Goal: Information Seeking & Learning: Learn about a topic

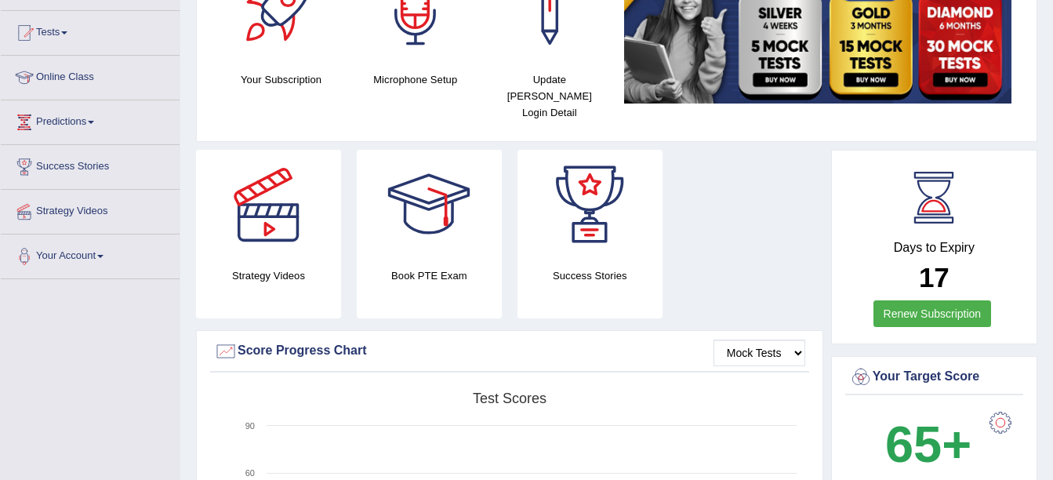
scroll to position [78, 0]
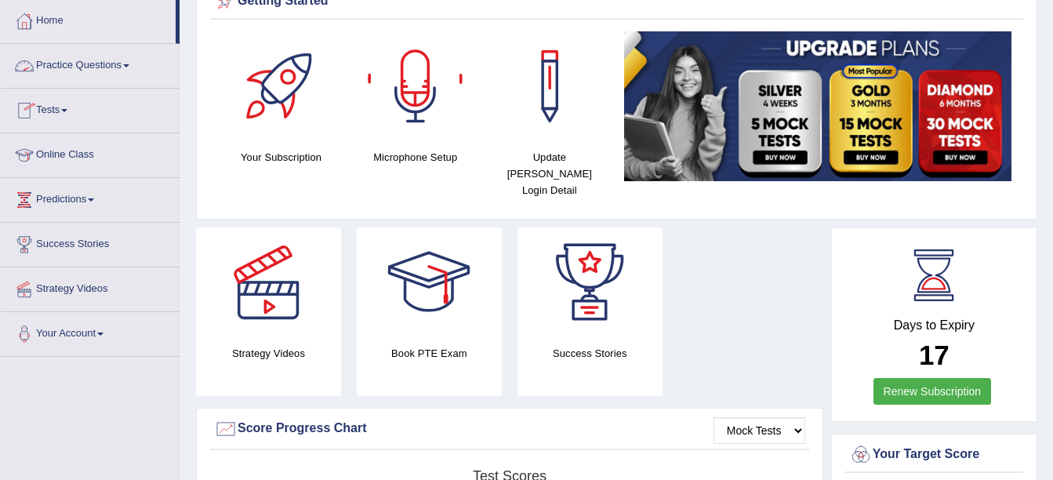
click at [71, 53] on link "Practice Questions" at bounding box center [90, 63] width 179 height 39
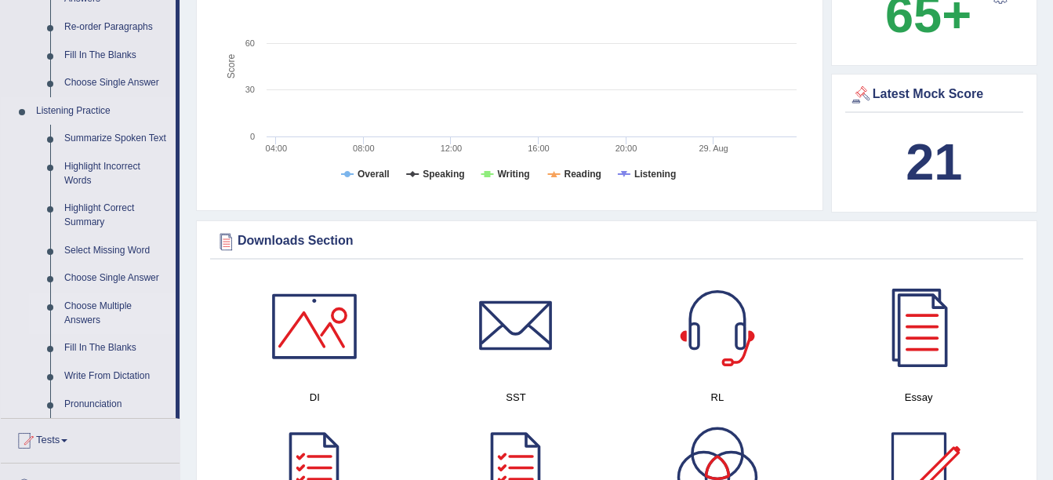
scroll to position [627, 0]
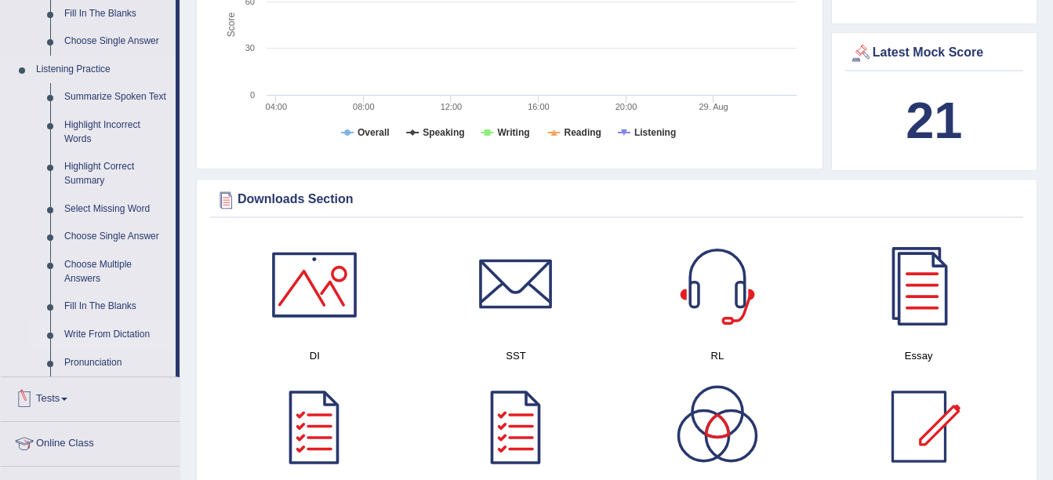
click at [116, 335] on link "Write From Dictation" at bounding box center [116, 335] width 118 height 28
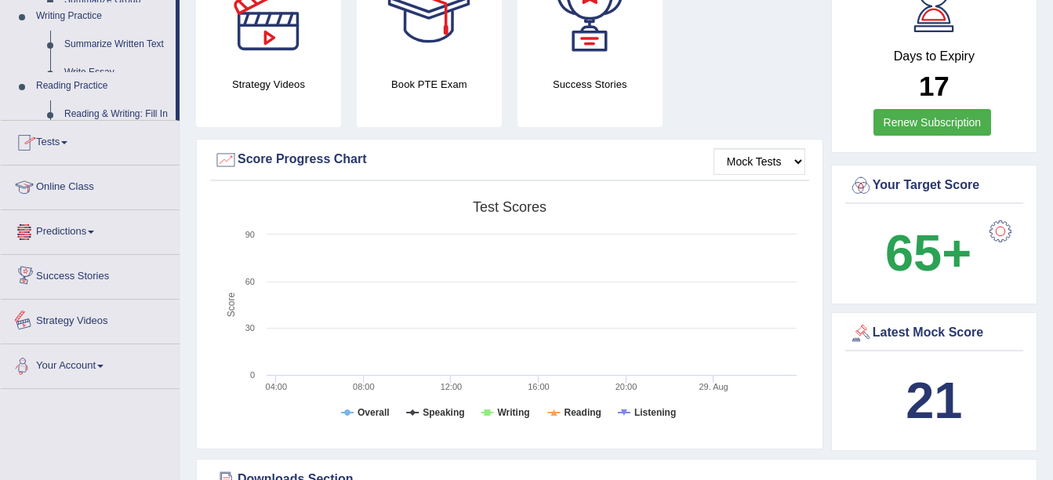
scroll to position [522, 0]
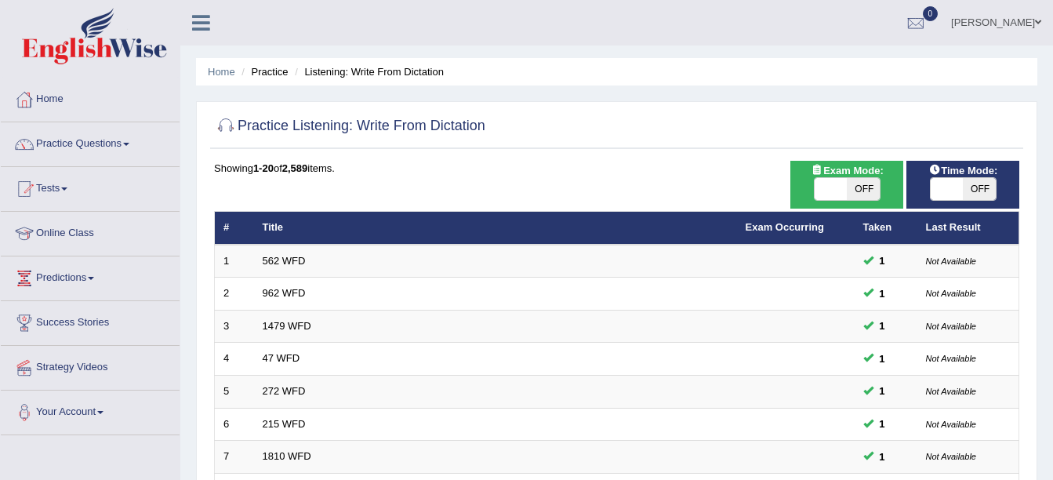
click at [874, 176] on span "Exam Mode:" at bounding box center [846, 170] width 85 height 16
click at [857, 188] on span "OFF" at bounding box center [863, 189] width 33 height 22
checkbox input "true"
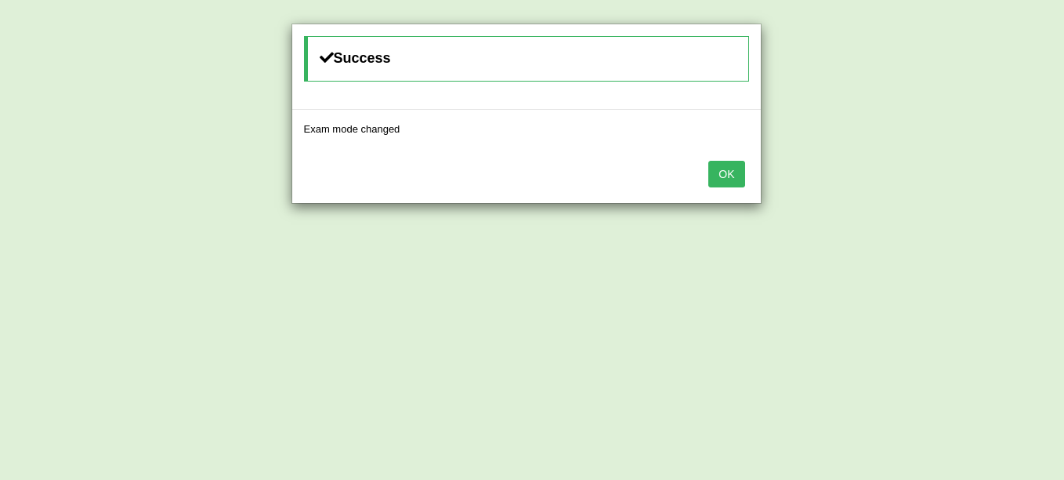
click at [730, 169] on button "OK" at bounding box center [727, 174] width 36 height 27
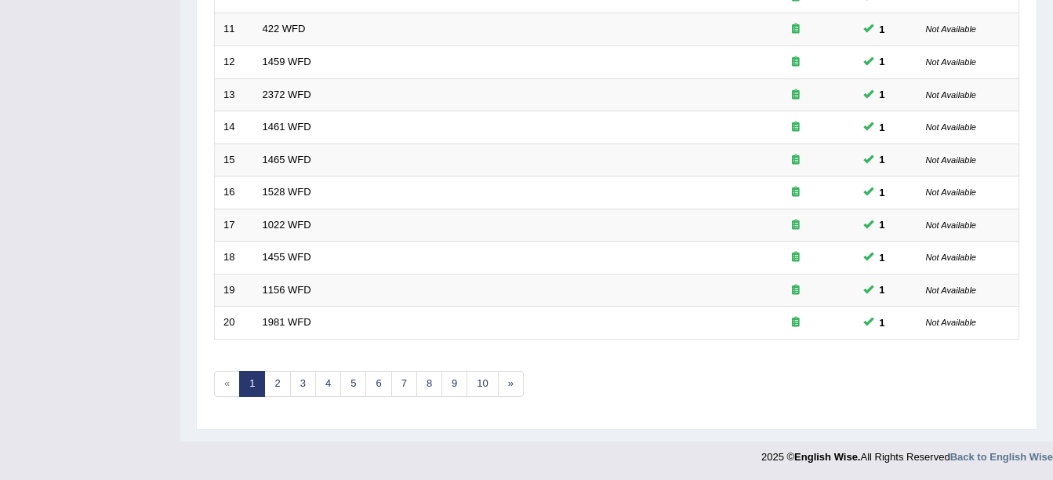
scroll to position [558, 0]
click at [317, 383] on link "4" at bounding box center [328, 383] width 26 height 26
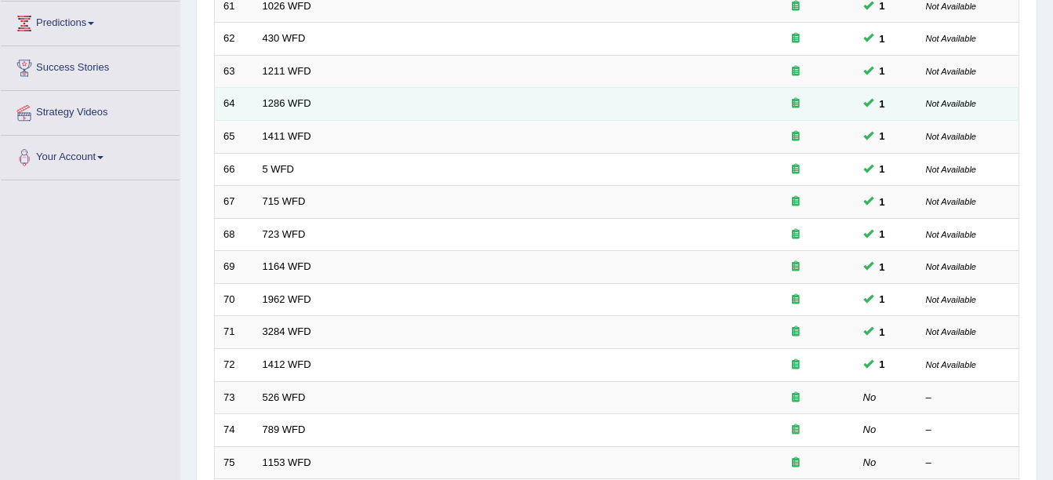
scroll to position [470, 0]
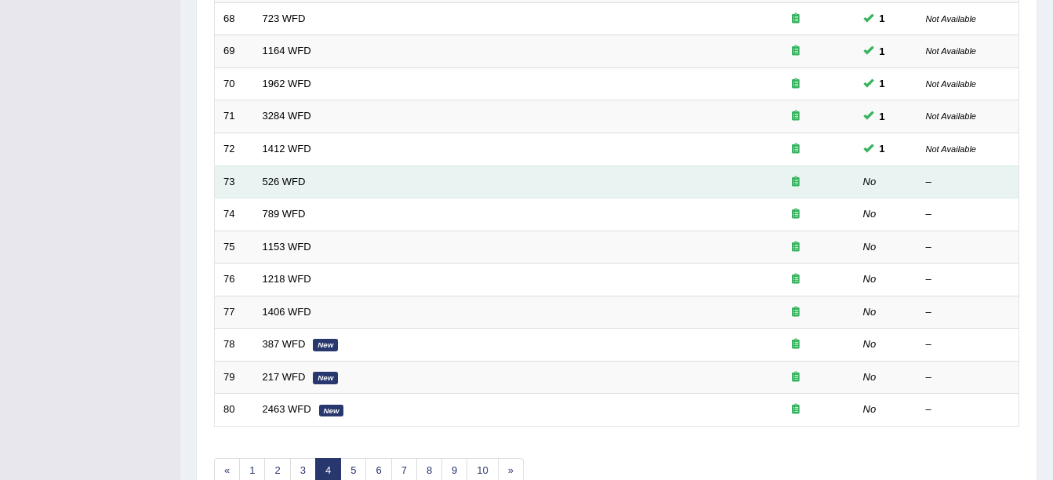
click at [334, 169] on td "526 WFD" at bounding box center [495, 181] width 483 height 33
click at [284, 176] on link "526 WFD" at bounding box center [284, 182] width 43 height 12
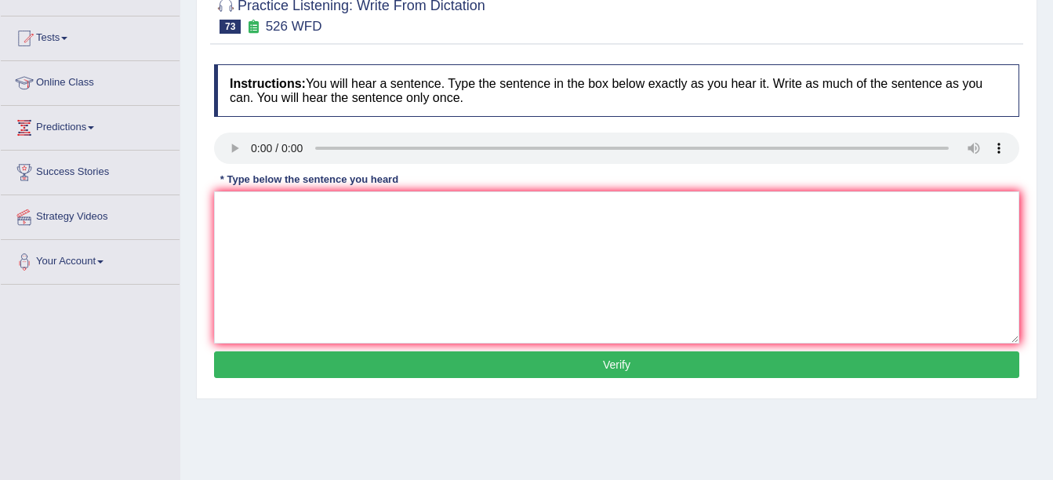
scroll to position [157, 0]
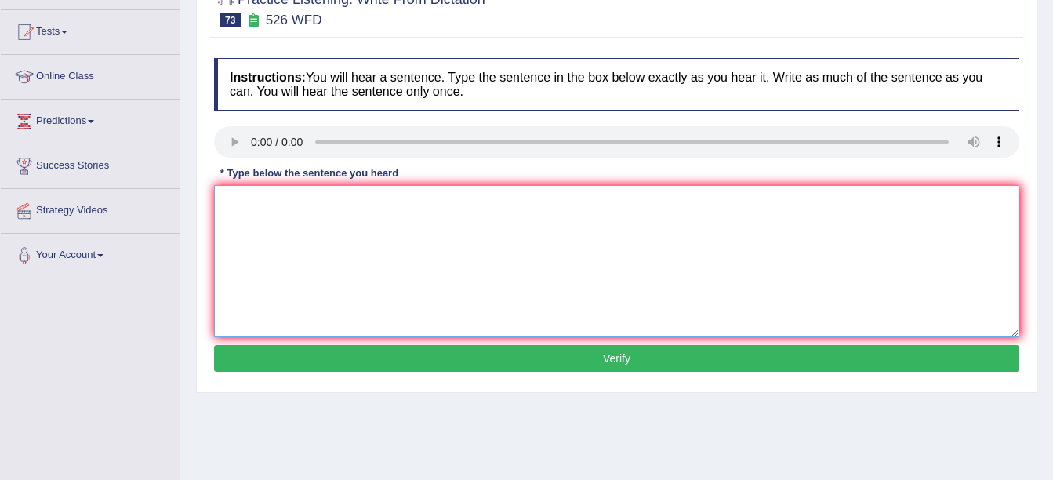
click at [600, 220] on textarea at bounding box center [616, 261] width 805 height 152
type textarea "Writing history requires careful selection of the resources."
click at [600, 356] on button "Verify" at bounding box center [616, 358] width 805 height 27
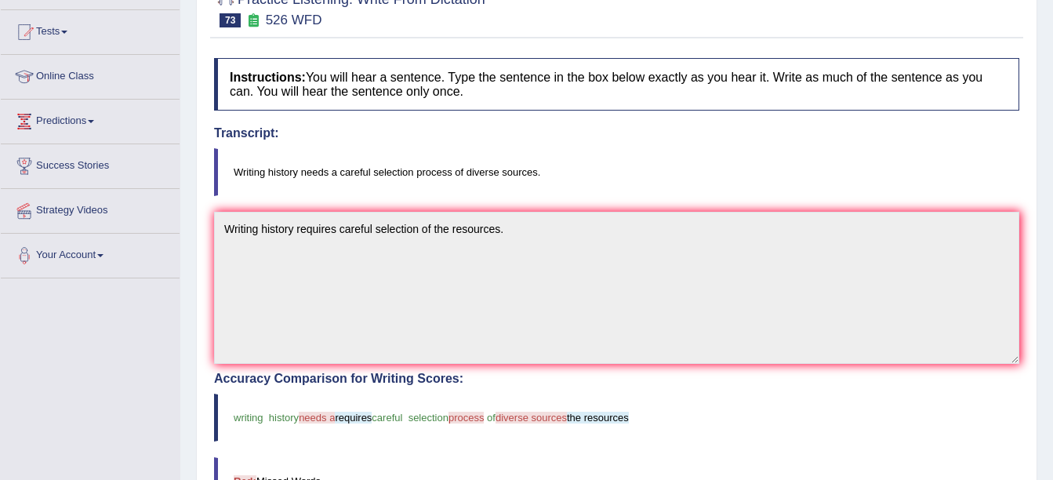
scroll to position [0, 0]
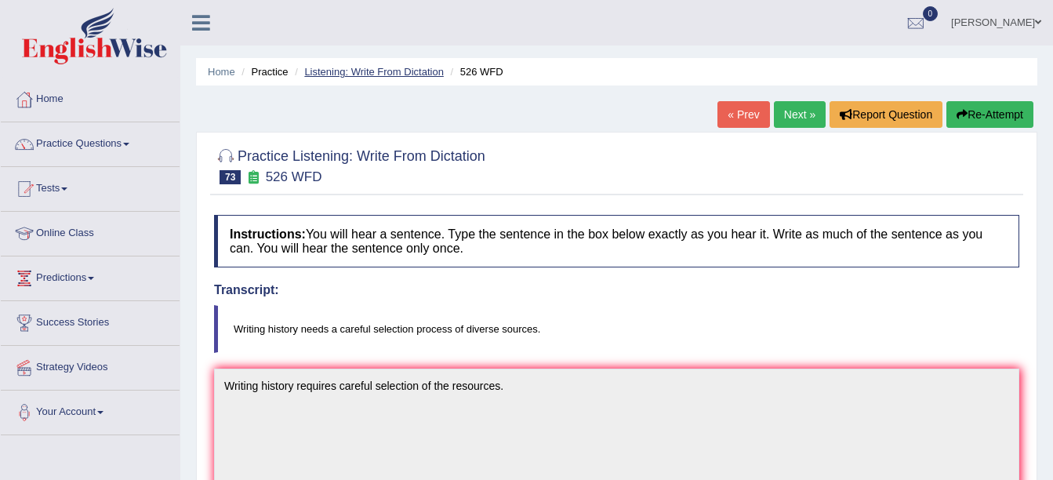
click at [433, 77] on link "Listening: Write From Dictation" at bounding box center [374, 72] width 140 height 12
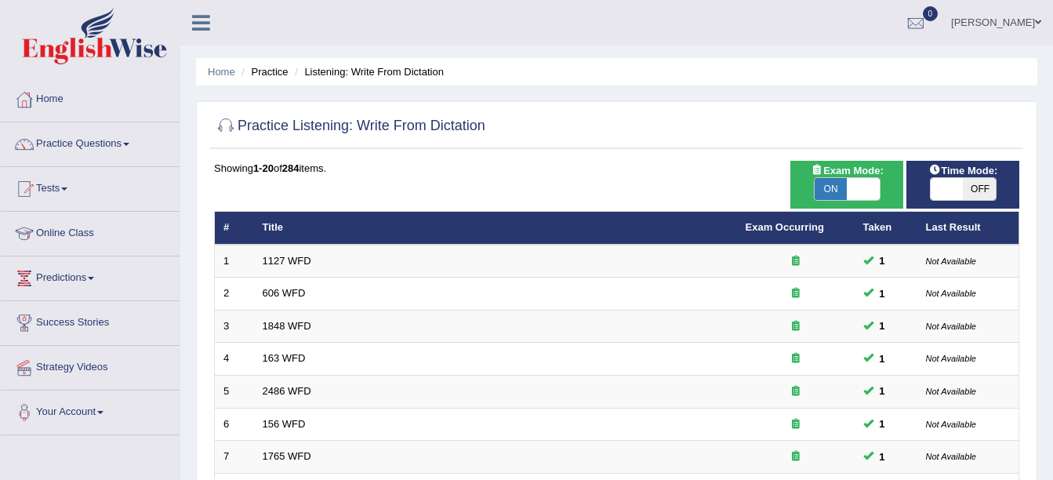
click at [984, 187] on span "OFF" at bounding box center [979, 189] width 33 height 22
checkbox input "true"
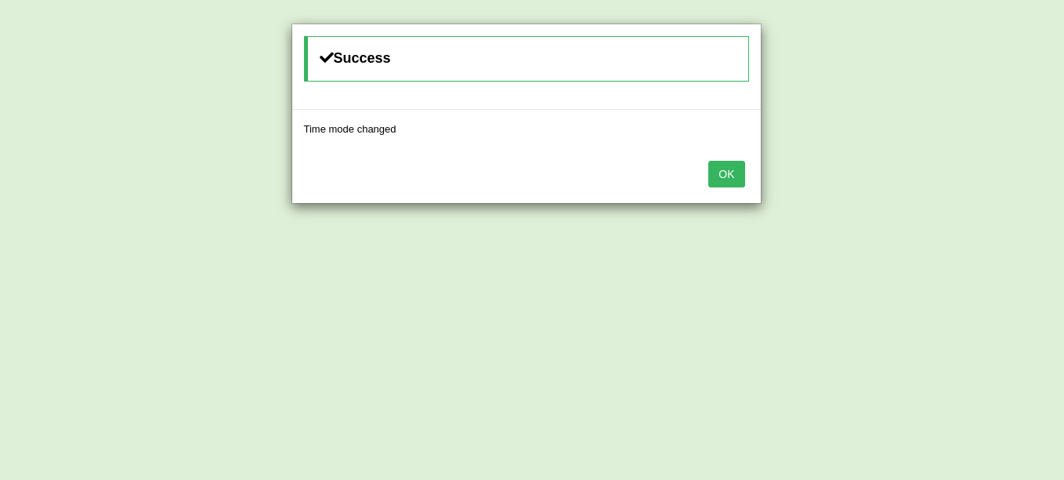
click at [723, 183] on button "OK" at bounding box center [727, 174] width 36 height 27
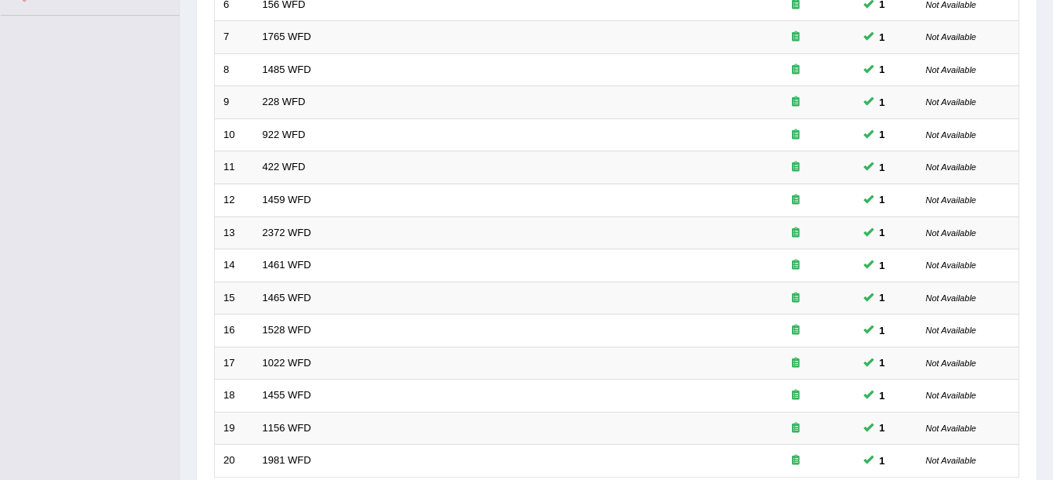
scroll to position [558, 0]
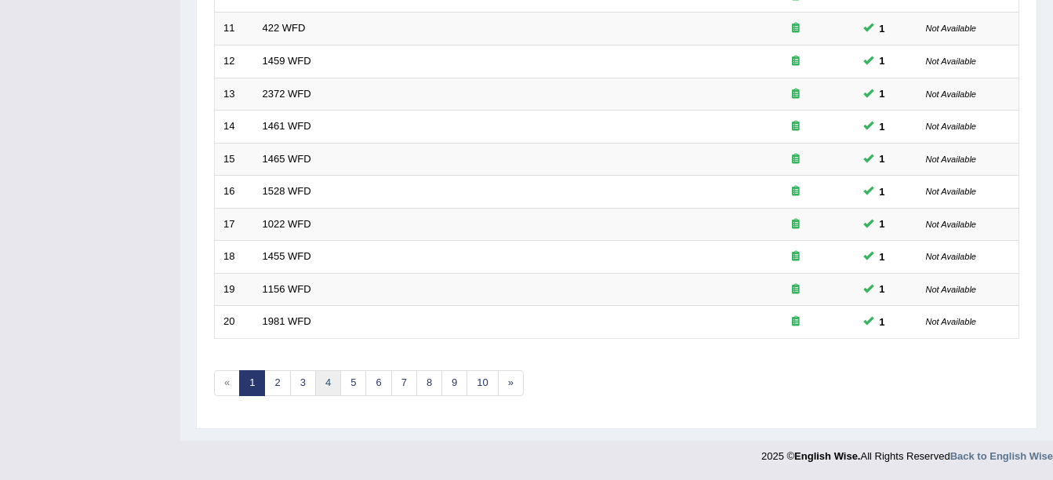
click at [335, 386] on link "4" at bounding box center [328, 383] width 26 height 26
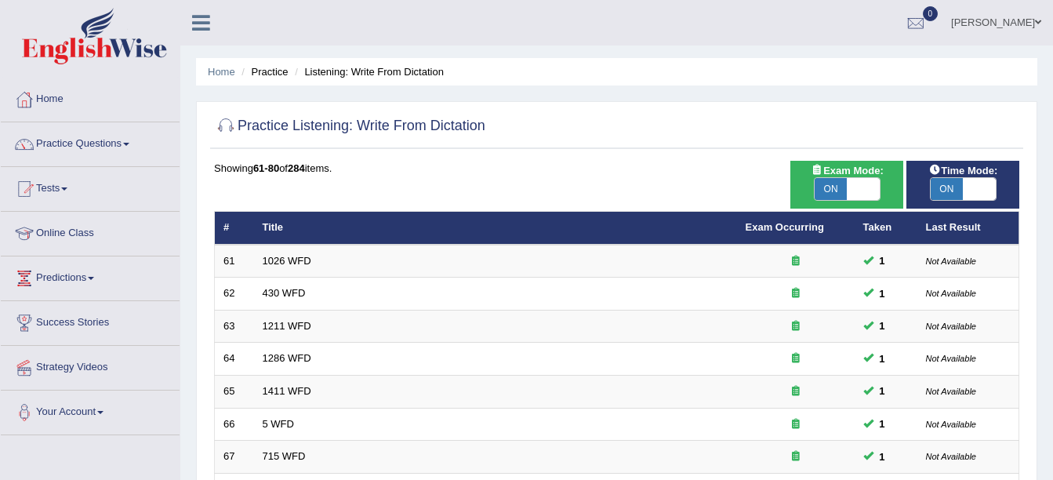
scroll to position [419, 0]
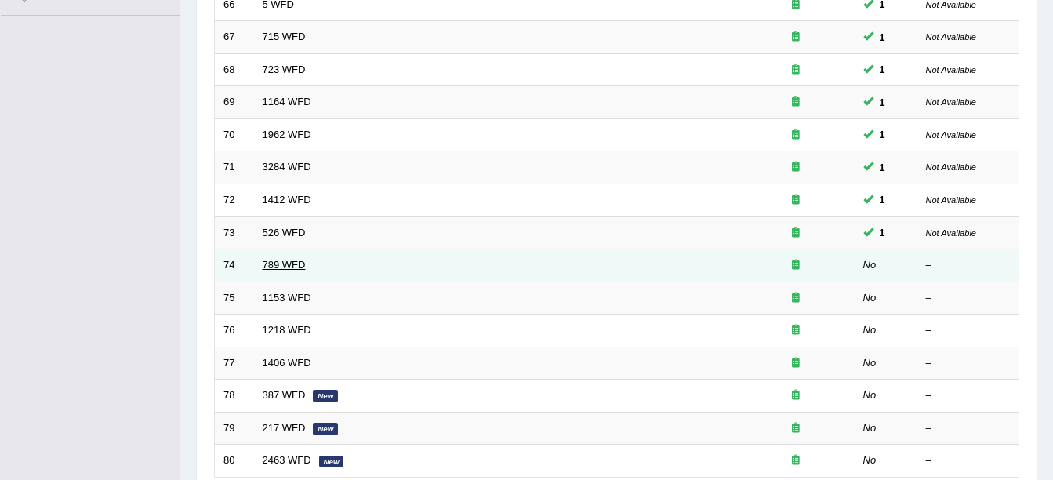
click at [288, 268] on link "789 WFD" at bounding box center [284, 265] width 43 height 12
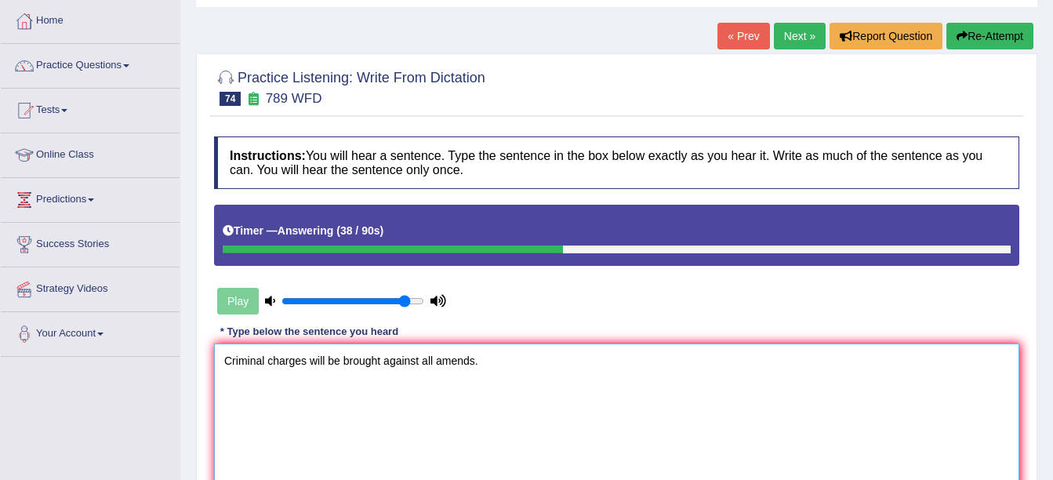
scroll to position [157, 0]
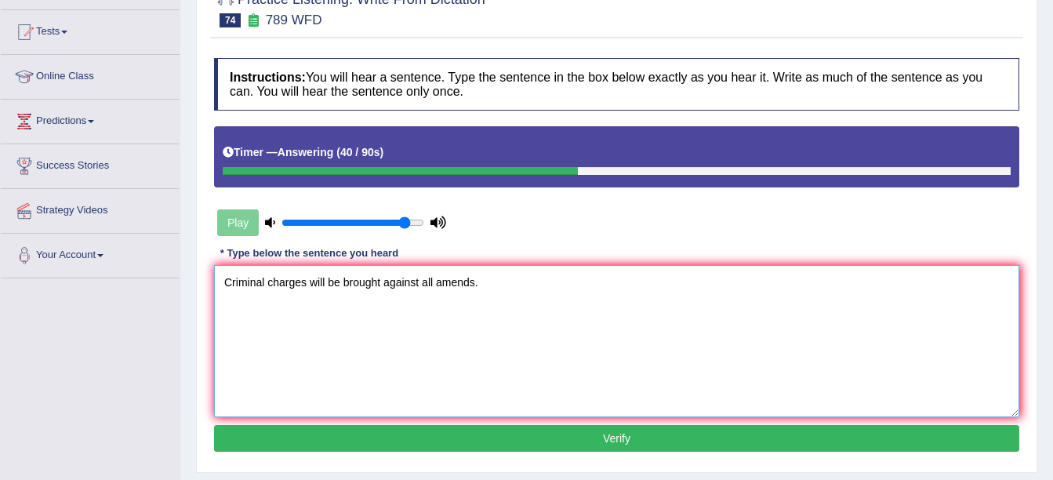
type textarea "Criminal charges will be brought against all amends."
click at [336, 436] on button "Verify" at bounding box center [616, 438] width 805 height 27
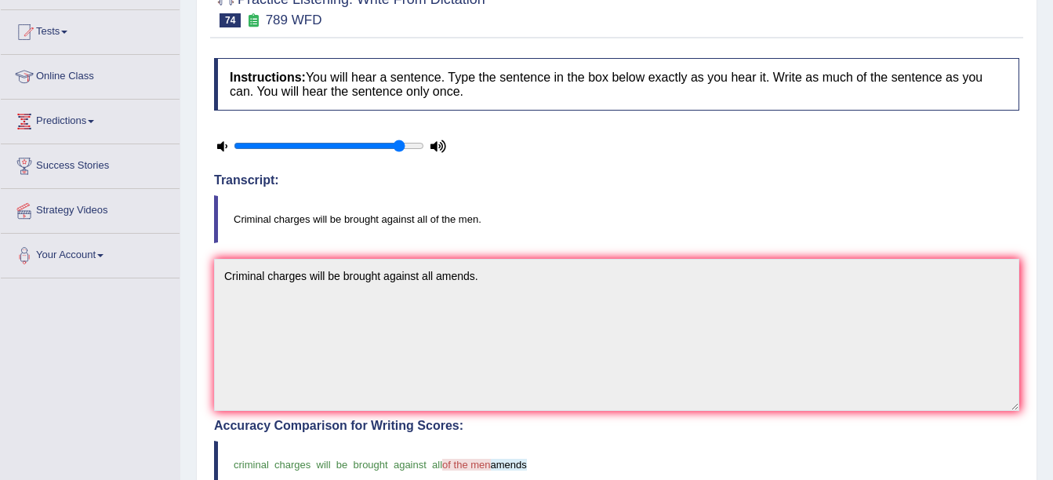
click at [440, 144] on icon at bounding box center [438, 146] width 16 height 10
click at [440, 150] on icon at bounding box center [438, 146] width 16 height 10
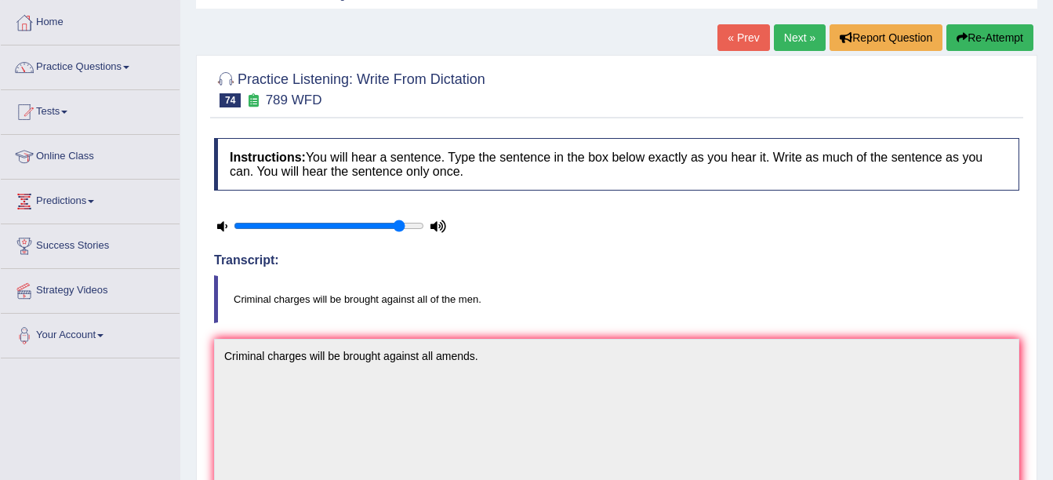
scroll to position [0, 0]
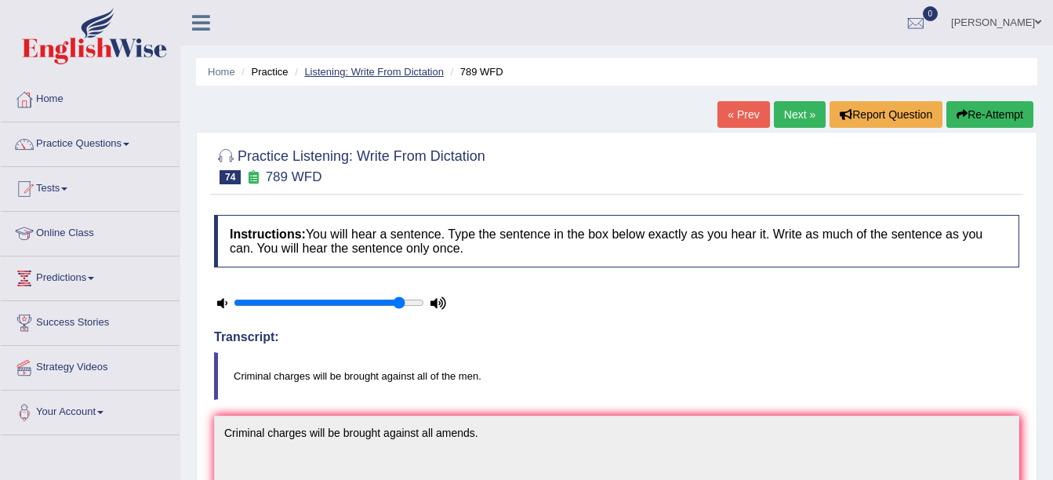
click at [374, 72] on link "Listening: Write From Dictation" at bounding box center [374, 72] width 140 height 12
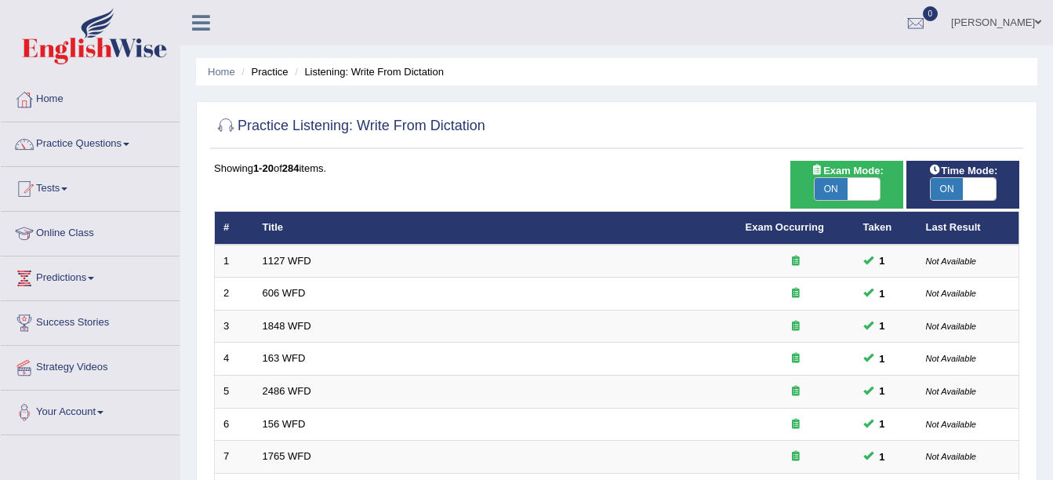
click at [946, 190] on span "ON" at bounding box center [946, 189] width 33 height 22
checkbox input "false"
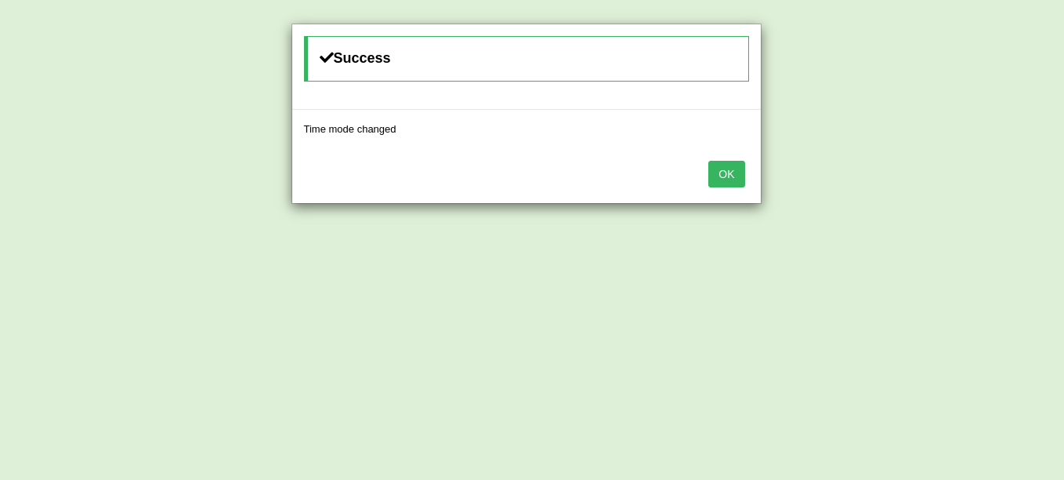
click at [733, 180] on button "OK" at bounding box center [727, 174] width 36 height 27
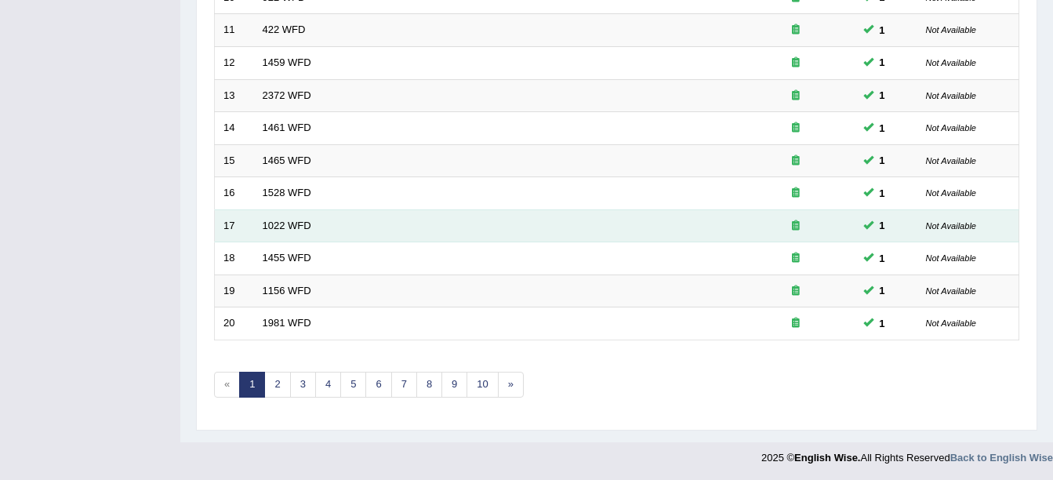
scroll to position [558, 0]
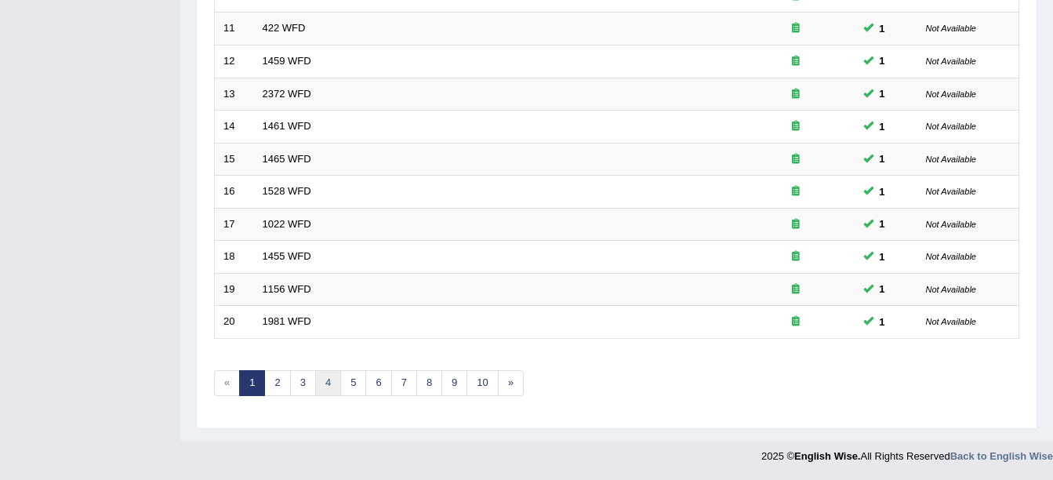
click at [334, 382] on link "4" at bounding box center [328, 383] width 26 height 26
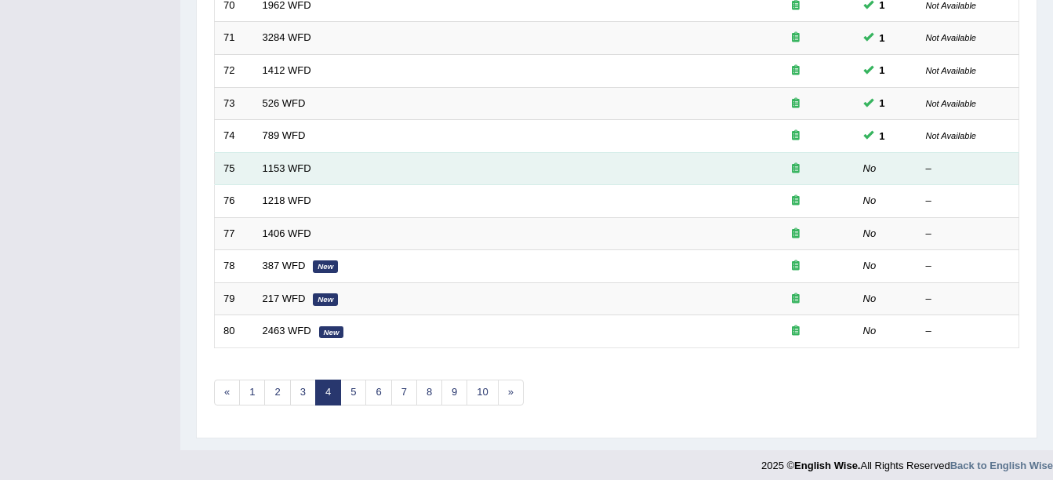
click at [319, 173] on td "1153 WFD" at bounding box center [495, 168] width 483 height 33
click at [305, 172] on link "1153 WFD" at bounding box center [287, 168] width 49 height 12
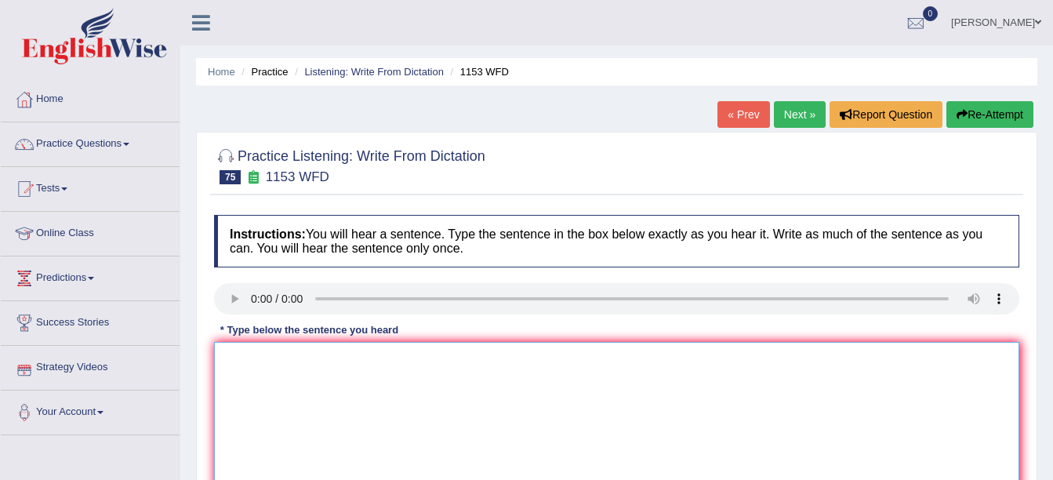
drag, startPoint x: 294, startPoint y: 476, endPoint x: 295, endPoint y: 485, distance: 9.4
click at [295, 479] on html "Toggle navigation Home Practice Questions Speaking Practice Read Aloud Repeat S…" at bounding box center [526, 240] width 1053 height 480
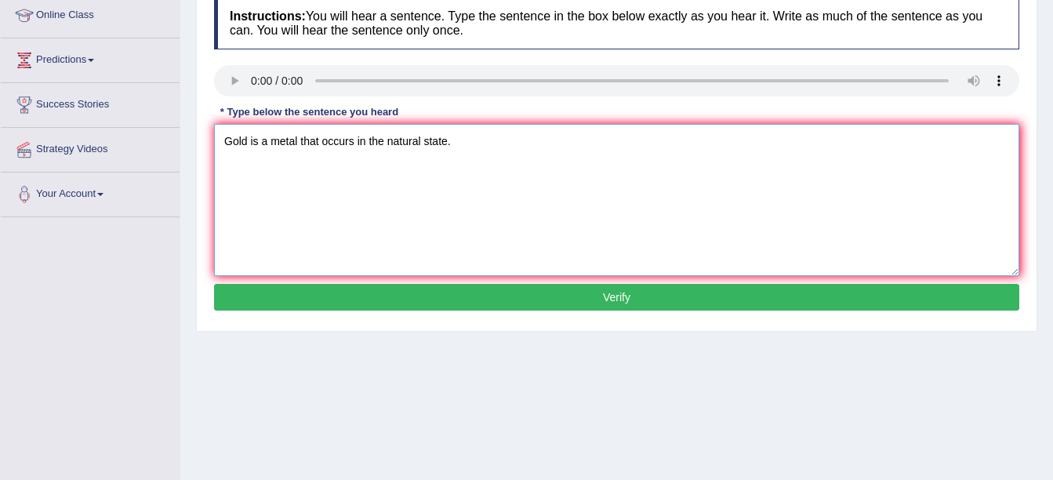
scroll to position [235, 0]
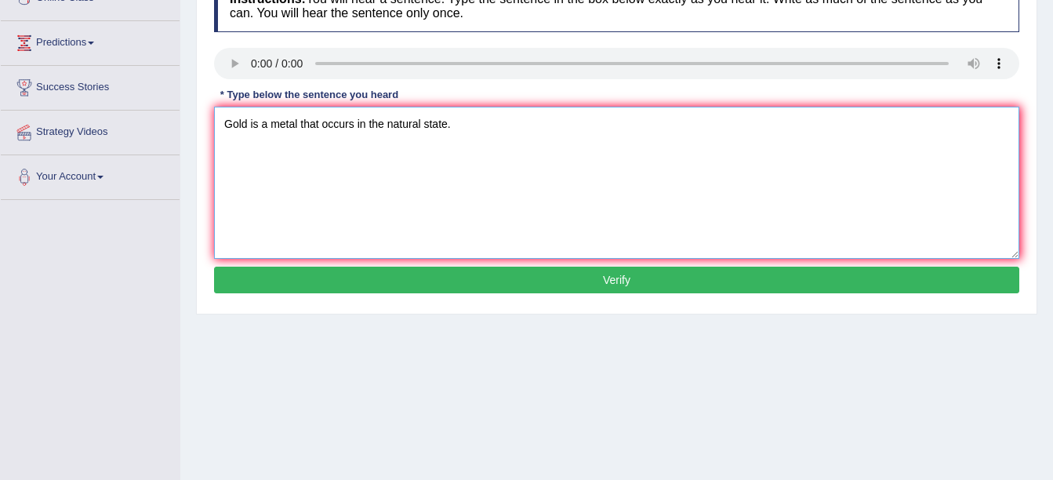
type textarea "Gold is a metal that occurs in the natural state."
click at [640, 292] on button "Verify" at bounding box center [616, 279] width 805 height 27
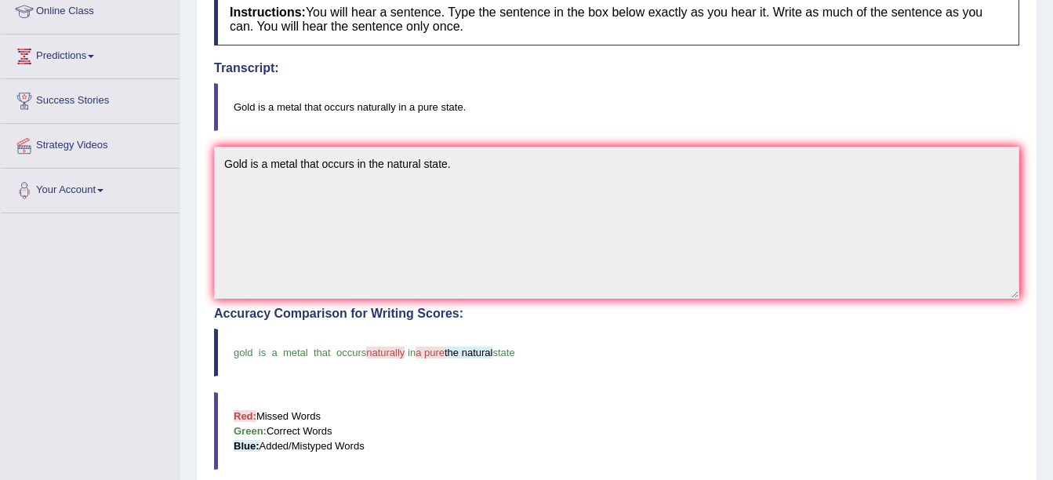
scroll to position [0, 0]
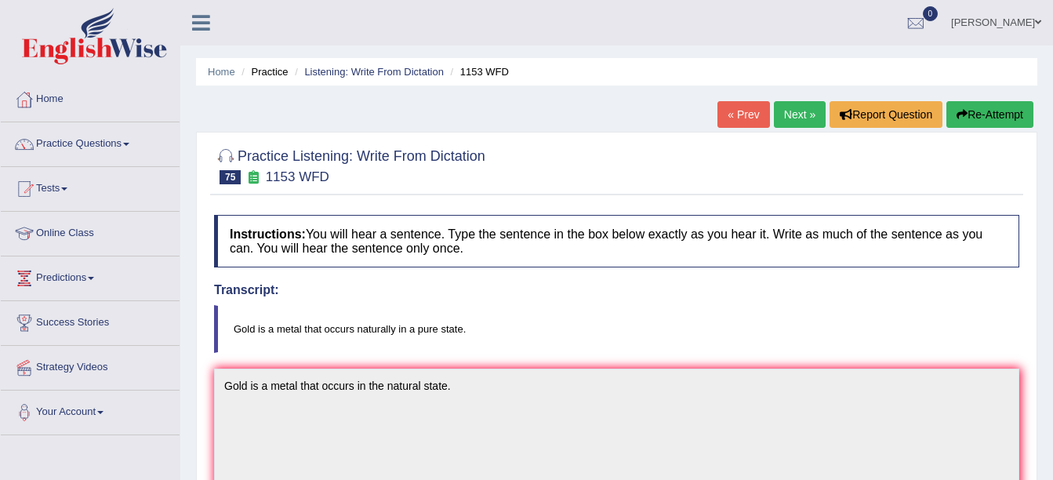
click at [792, 110] on link "Next »" at bounding box center [800, 114] width 52 height 27
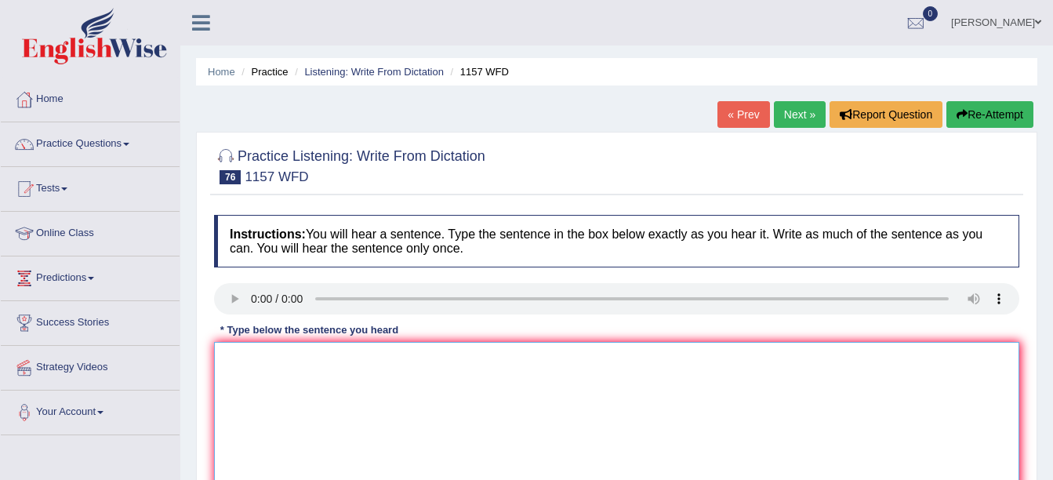
drag, startPoint x: 353, startPoint y: 353, endPoint x: 5, endPoint y: 100, distance: 430.5
click at [220, 280] on div "Instructions: You will hear a sentence. Type the sentence in the box below exac…" at bounding box center [616, 374] width 813 height 334
drag, startPoint x: 274, startPoint y: 326, endPoint x: 0, endPoint y: 184, distance: 308.1
click at [0, 205] on html "Toggle navigation Home Practice Questions Speaking Practice Read Aloud Repeat S…" at bounding box center [526, 240] width 1053 height 480
click at [462, 390] on textarea "Medicals books and jornals" at bounding box center [616, 418] width 805 height 152
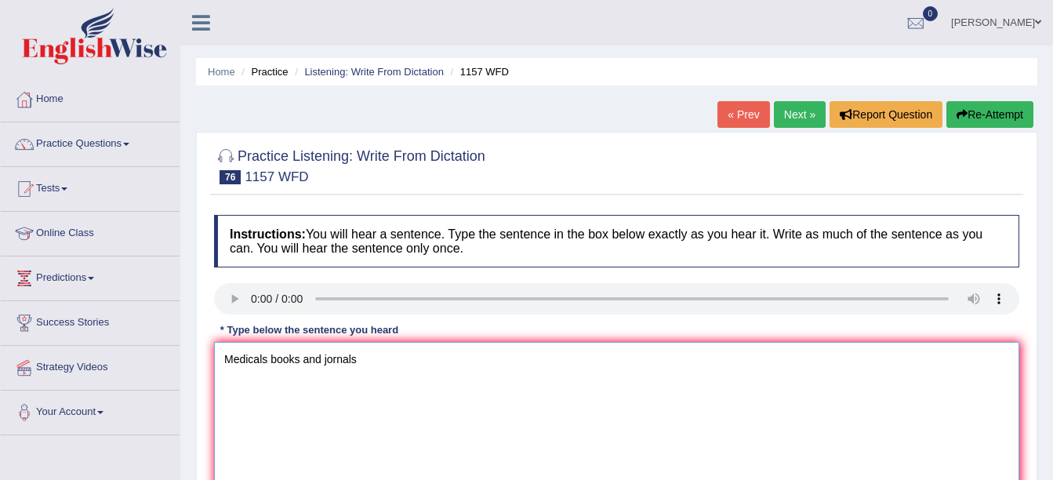
click at [325, 357] on textarea "Medicals books and jornals" at bounding box center [616, 418] width 805 height 152
click at [331, 390] on textarea "Medicals books and jornals" at bounding box center [616, 418] width 805 height 152
type textarea "Medical books and journals have moved to the second floor."
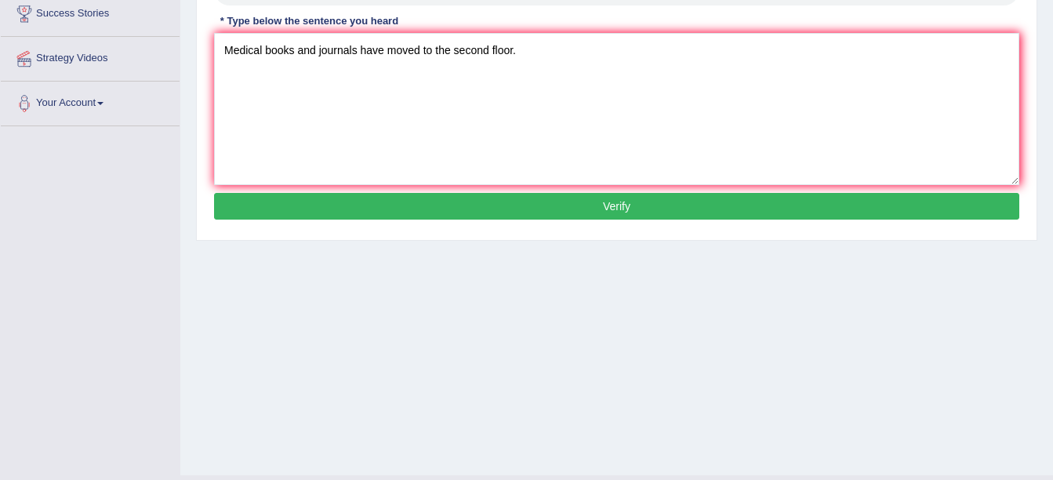
scroll to position [314, 0]
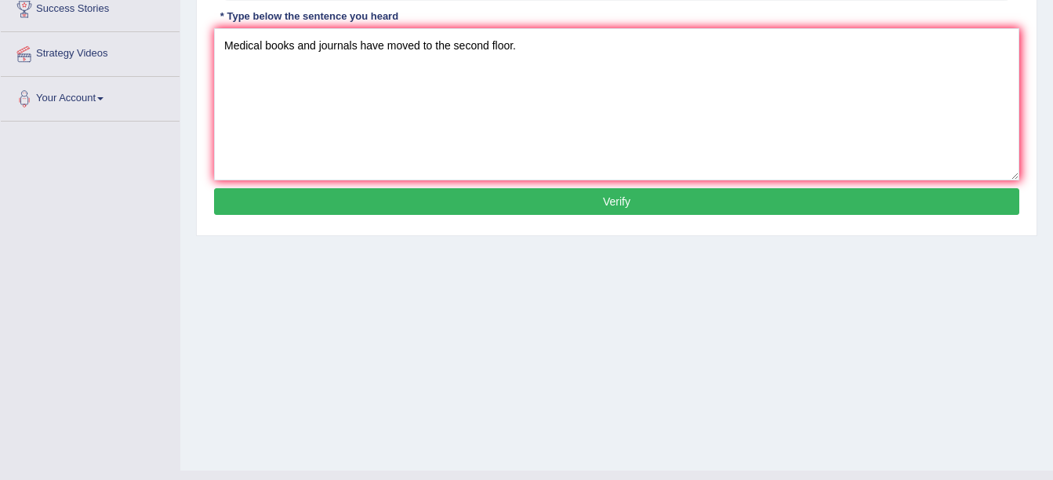
click at [589, 212] on button "Verify" at bounding box center [616, 201] width 805 height 27
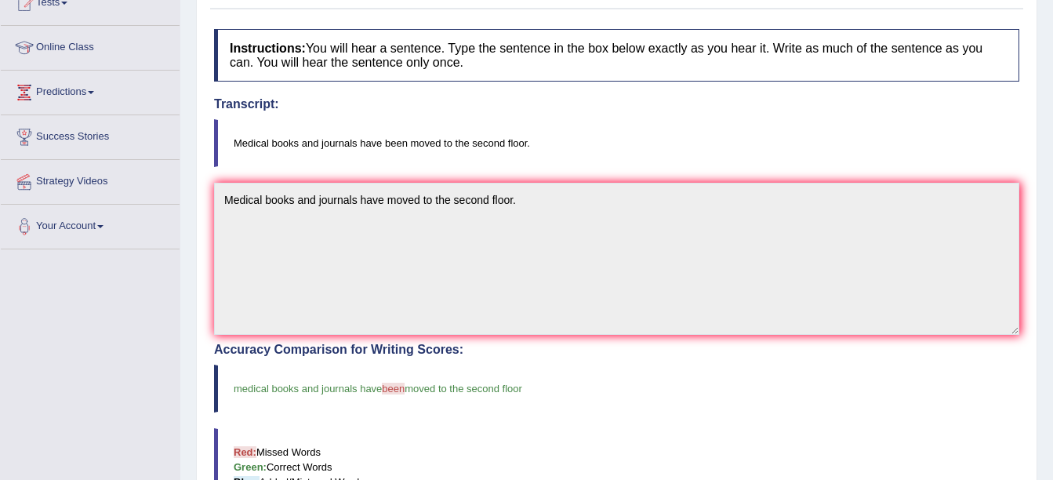
scroll to position [0, 0]
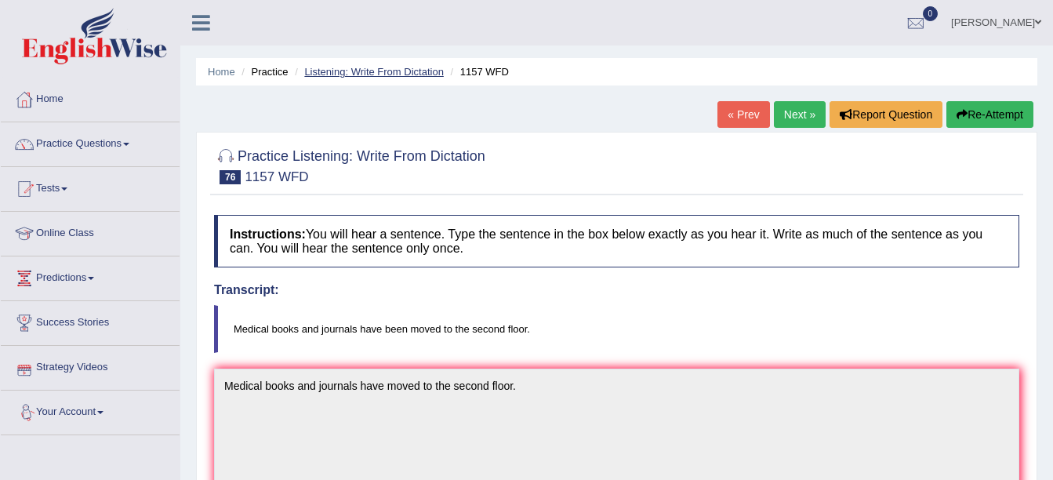
click at [328, 68] on link "Listening: Write From Dictation" at bounding box center [374, 72] width 140 height 12
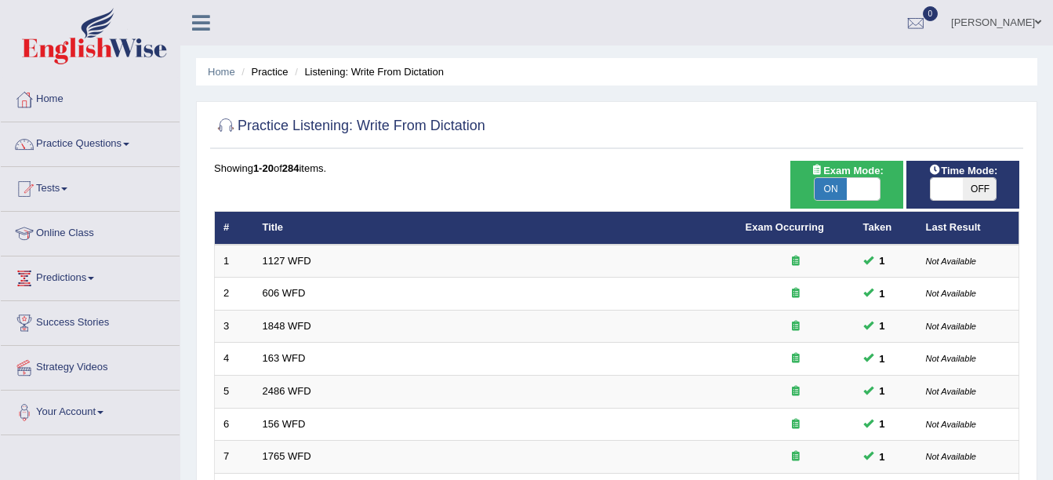
click at [984, 201] on div "Time Mode: ON OFF" at bounding box center [962, 185] width 113 height 48
click at [977, 194] on span "OFF" at bounding box center [979, 189] width 33 height 22
checkbox input "true"
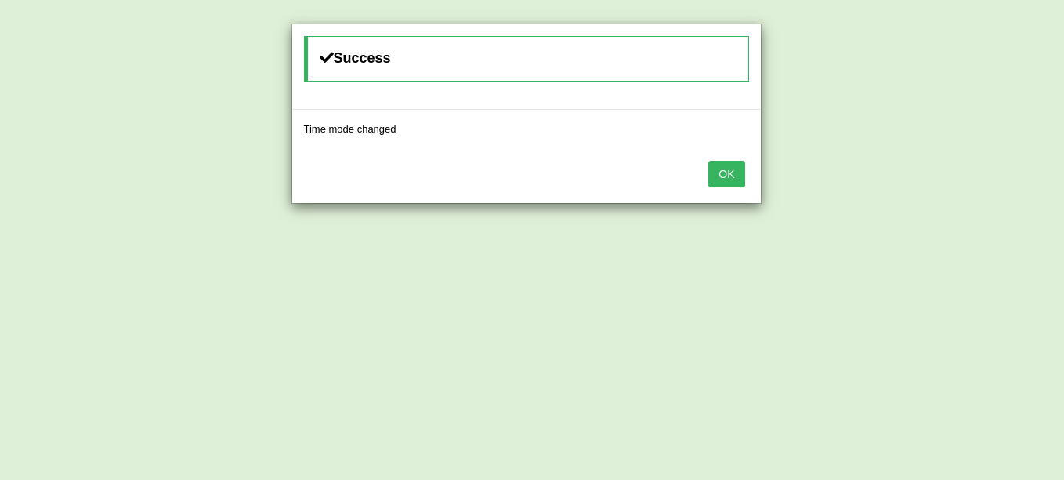
click at [715, 183] on button "OK" at bounding box center [727, 174] width 36 height 27
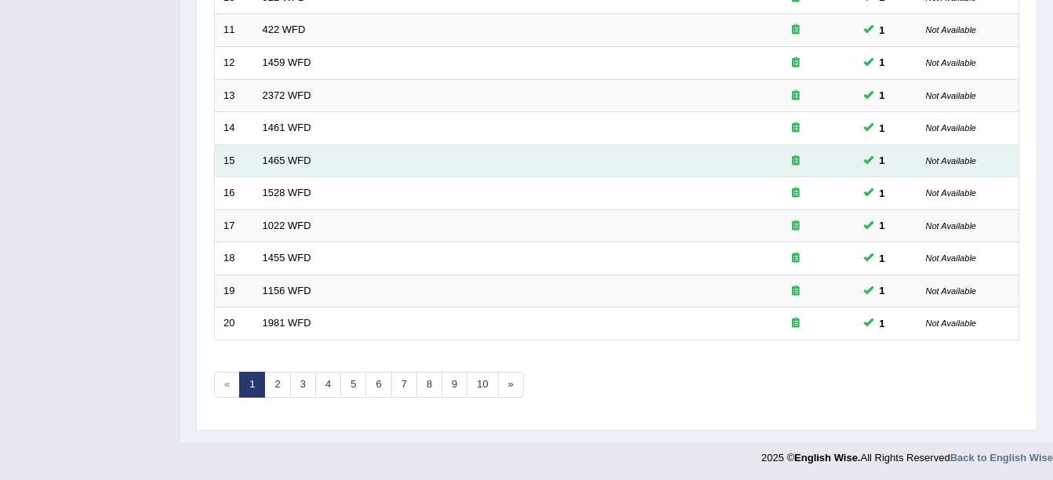
scroll to position [558, 0]
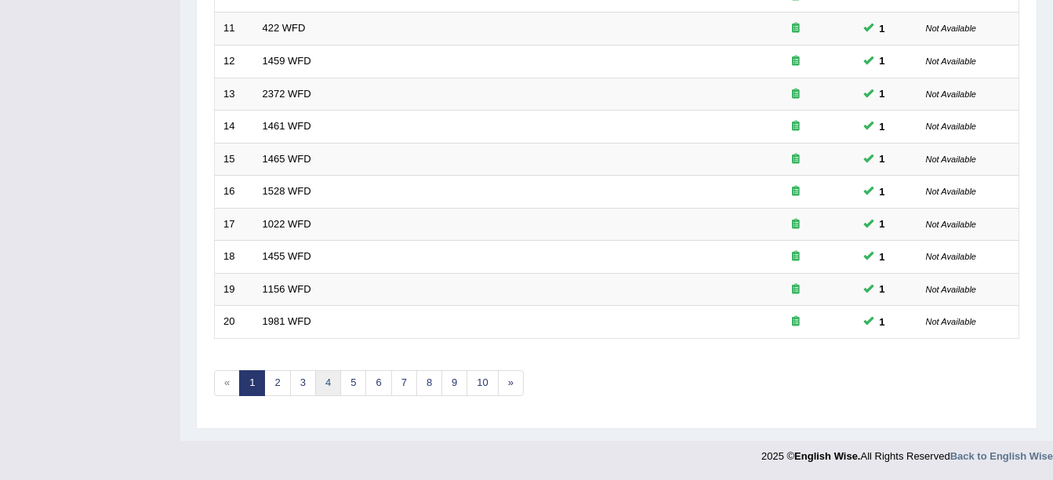
click at [318, 381] on link "4" at bounding box center [328, 383] width 26 height 26
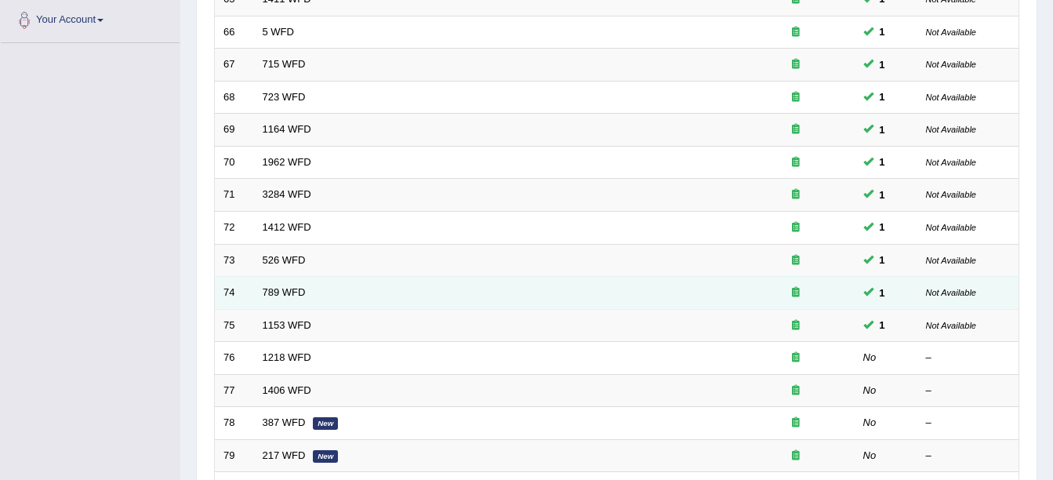
scroll to position [392, 0]
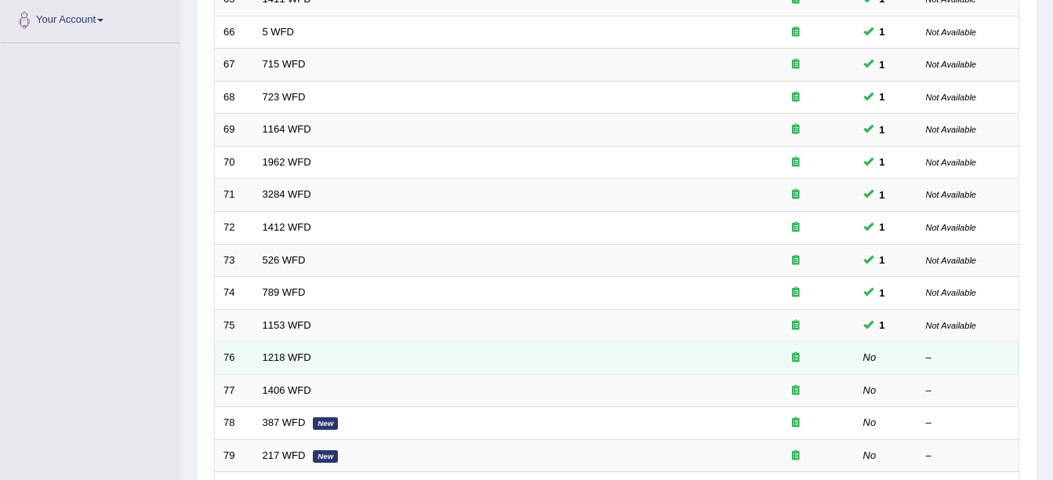
click at [269, 369] on td "1218 WFD" at bounding box center [495, 358] width 483 height 33
click at [271, 357] on link "1218 WFD" at bounding box center [287, 357] width 49 height 12
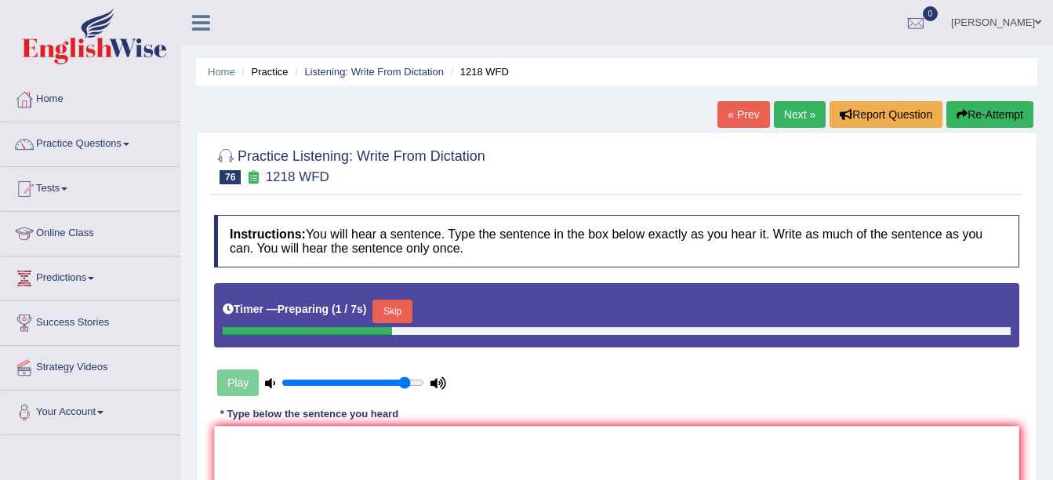
click at [401, 312] on button "Skip" at bounding box center [391, 311] width 39 height 24
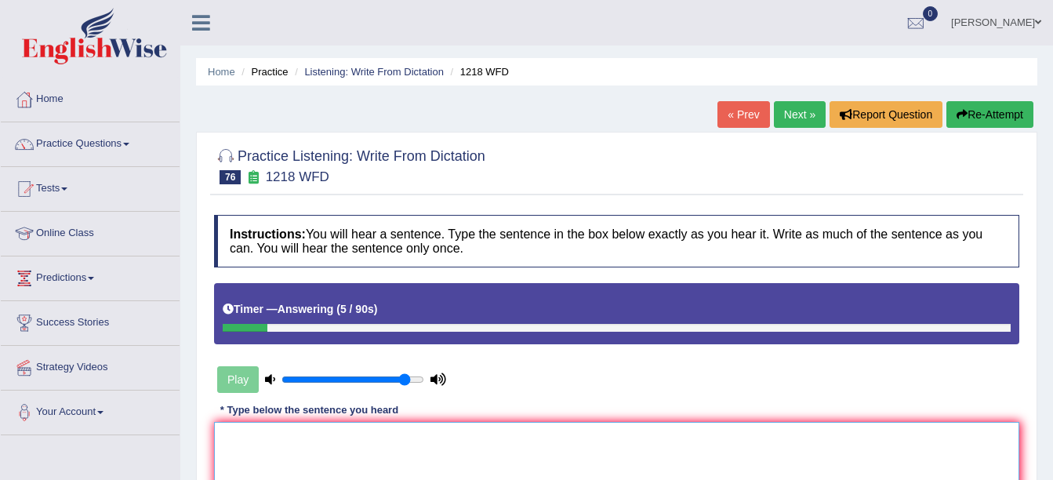
drag, startPoint x: 320, startPoint y: 440, endPoint x: 317, endPoint y: 422, distance: 17.5
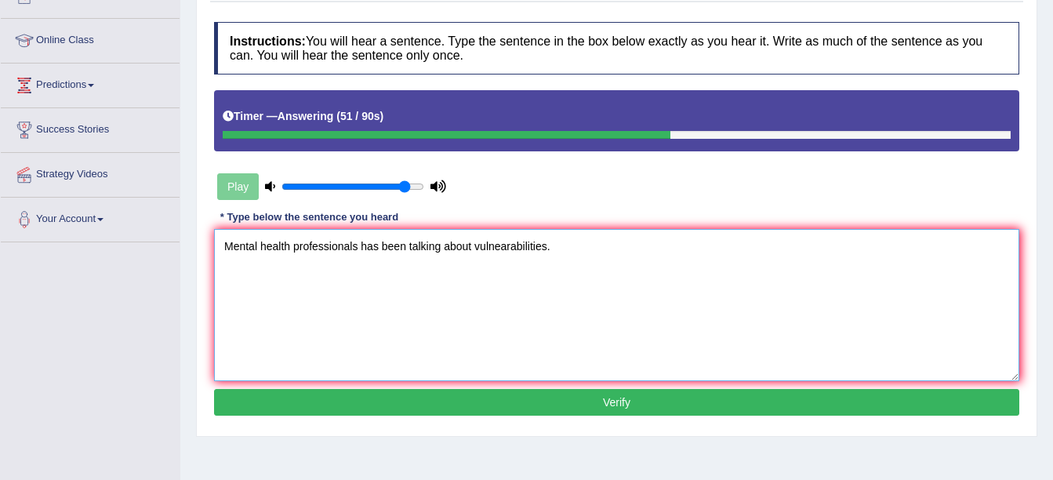
scroll to position [314, 0]
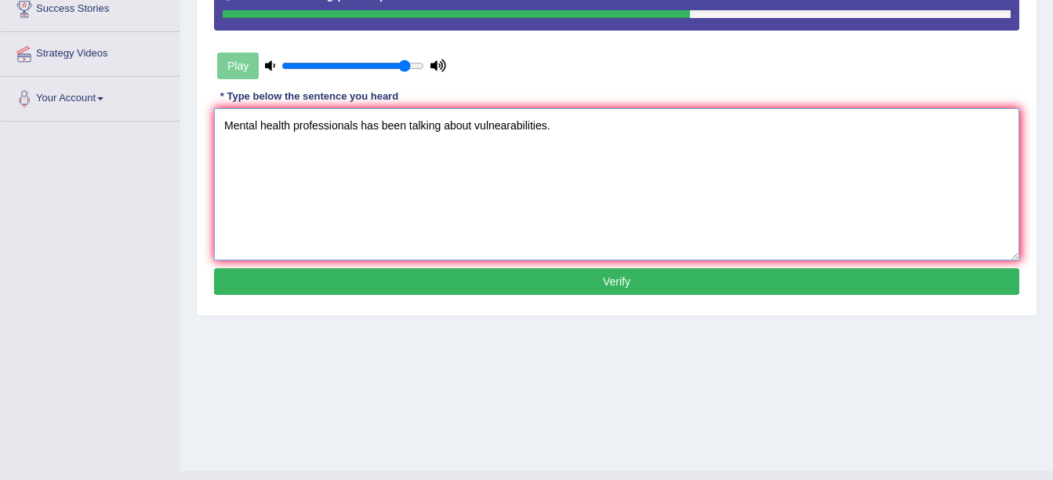
type textarea "Mental health professionals has been talking about vulnearabilities."
click at [444, 288] on button "Verify" at bounding box center [616, 281] width 805 height 27
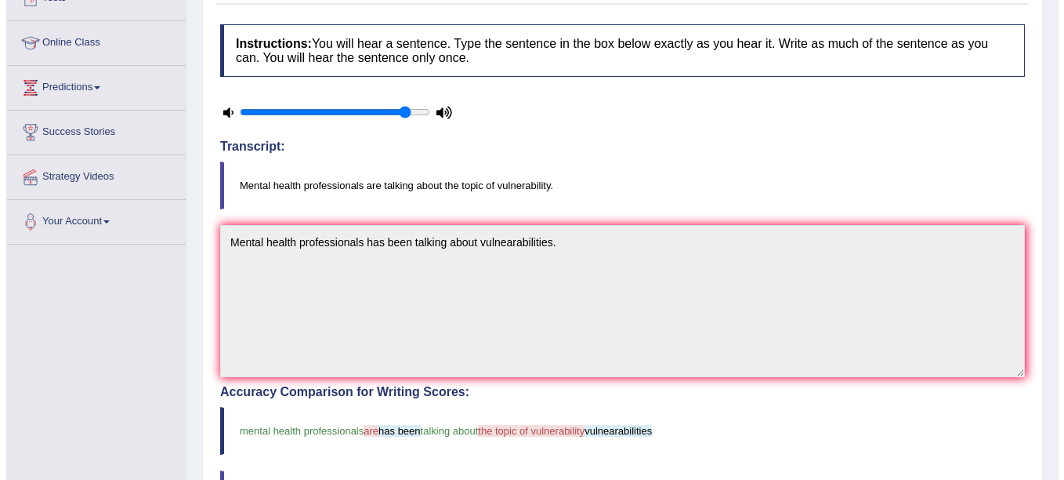
scroll to position [0, 0]
